Goal: Find specific page/section: Find specific page/section

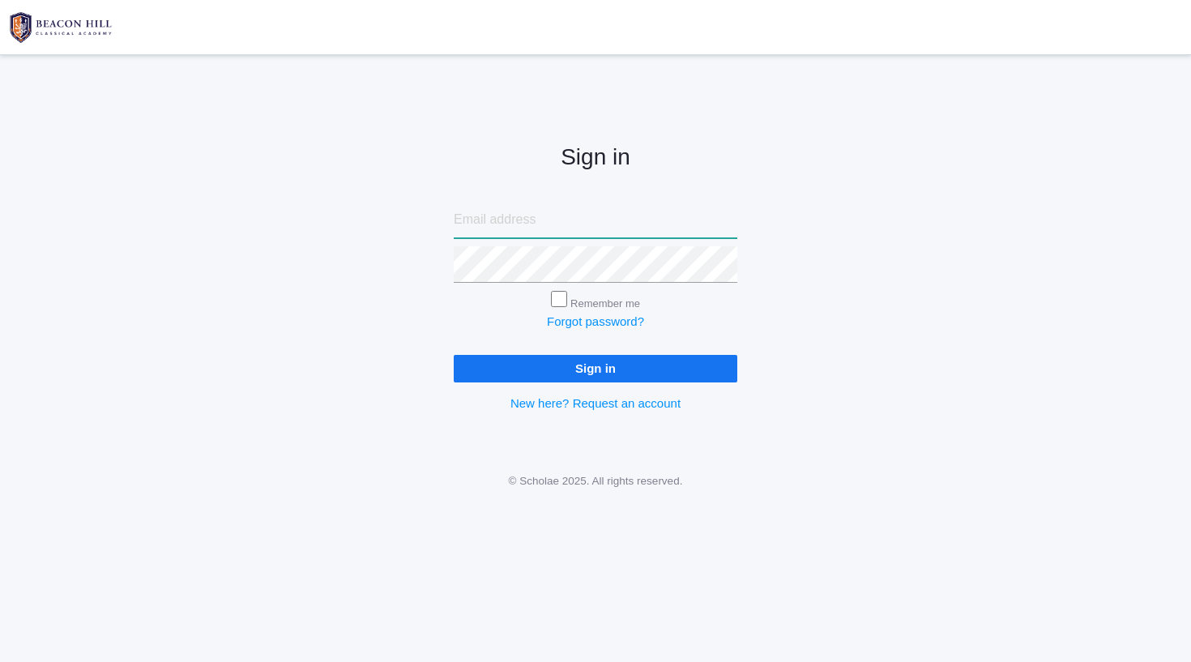
type input "[EMAIL_ADDRESS][PERSON_NAME][DOMAIN_NAME]"
click at [595, 365] on input "Sign in" at bounding box center [595, 368] width 283 height 27
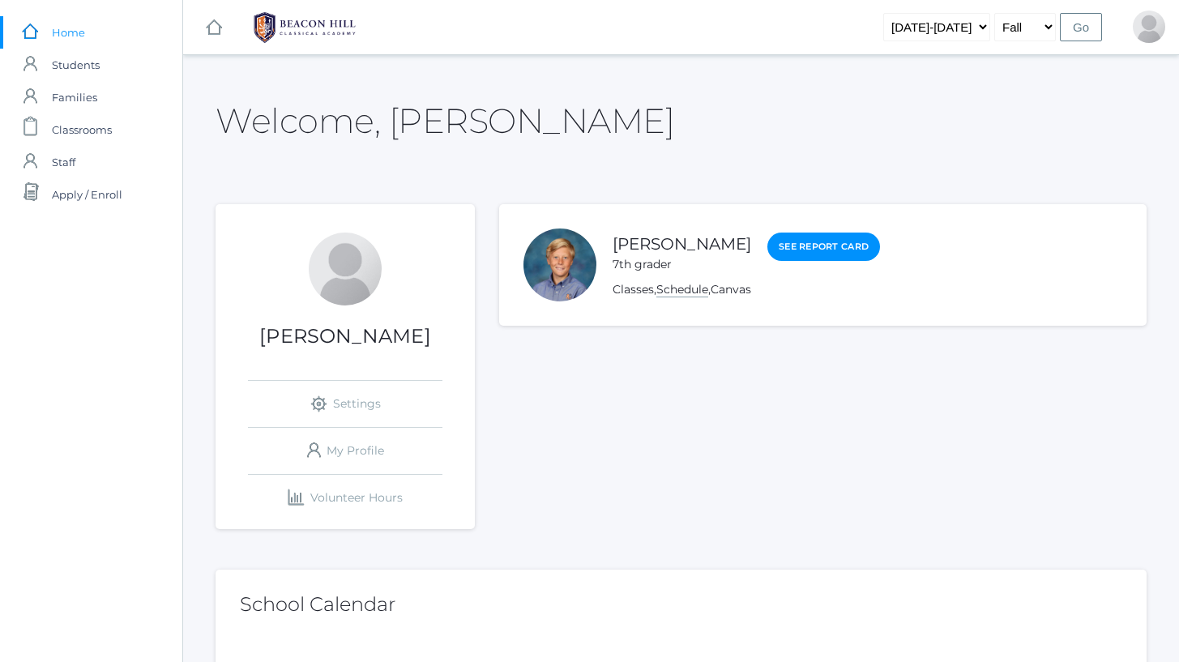
click at [693, 287] on link "Schedule" at bounding box center [682, 289] width 52 height 15
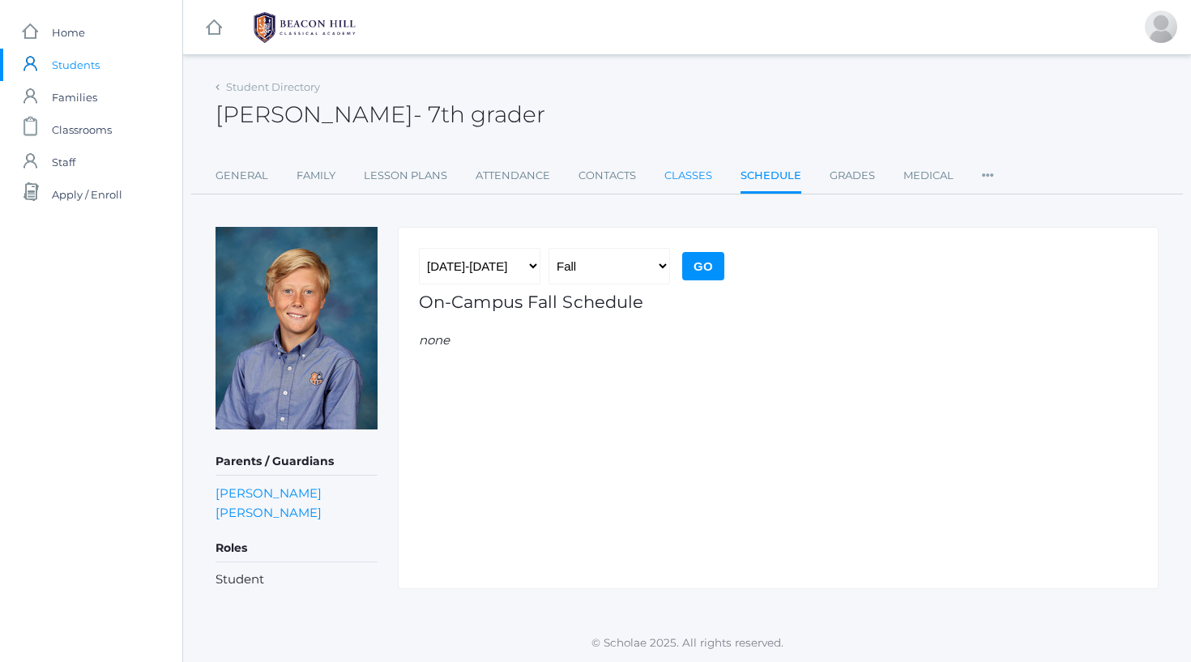
click at [678, 172] on link "Classes" at bounding box center [688, 176] width 48 height 32
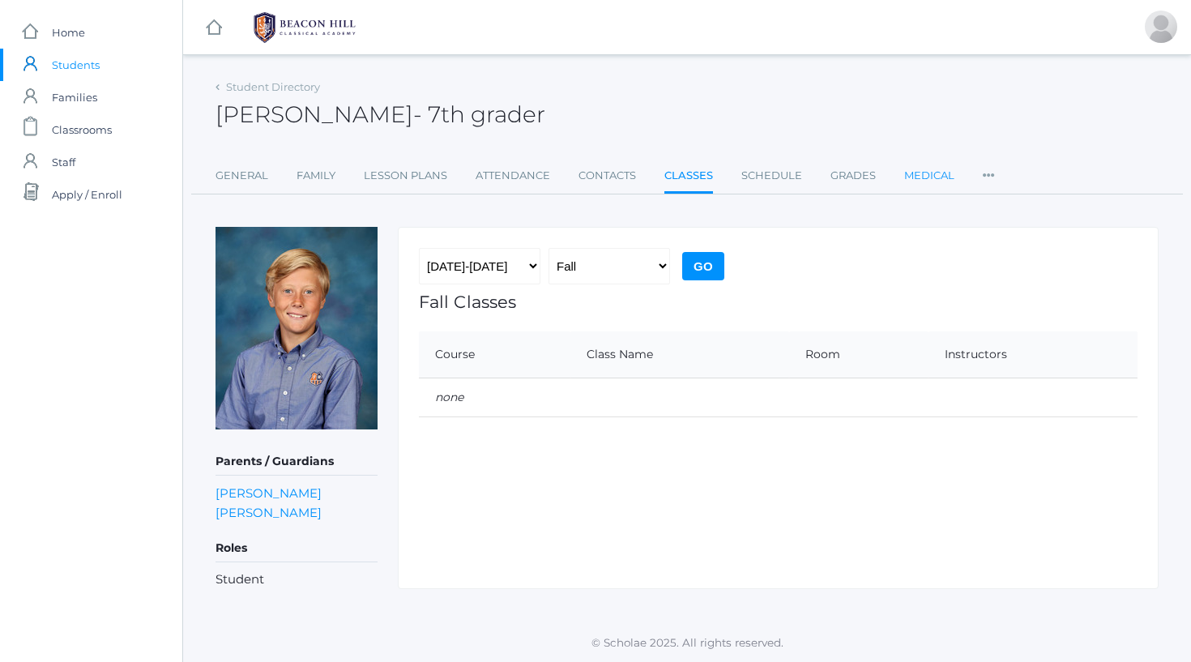
click at [931, 168] on link "Medical" at bounding box center [929, 176] width 50 height 32
